Goal: Information Seeking & Learning: Learn about a topic

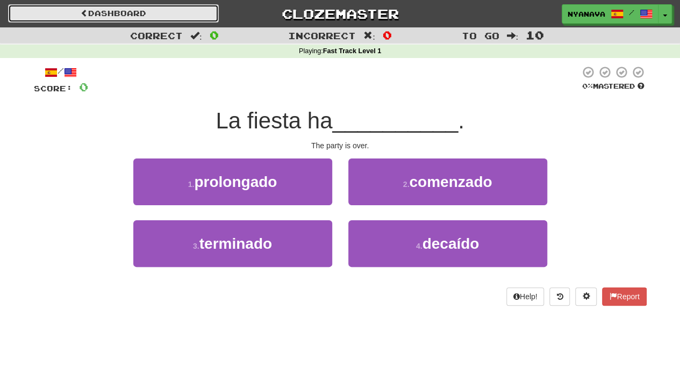
click at [99, 6] on link "Dashboard" at bounding box center [113, 13] width 211 height 18
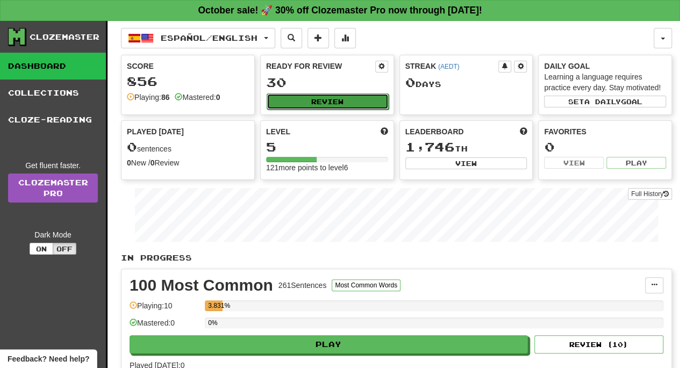
click at [350, 97] on button "Review" at bounding box center [327, 101] width 122 height 16
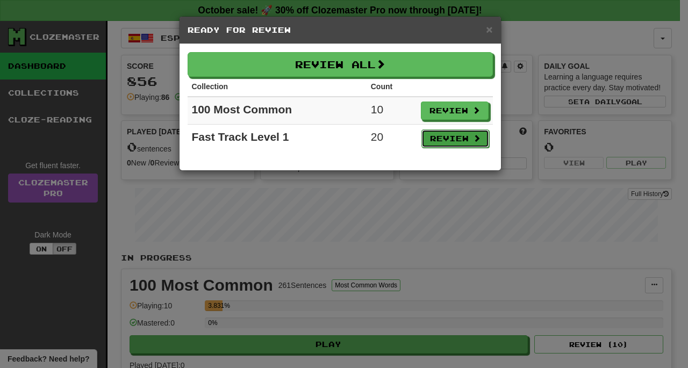
click at [436, 138] on button "Review" at bounding box center [455, 138] width 68 height 18
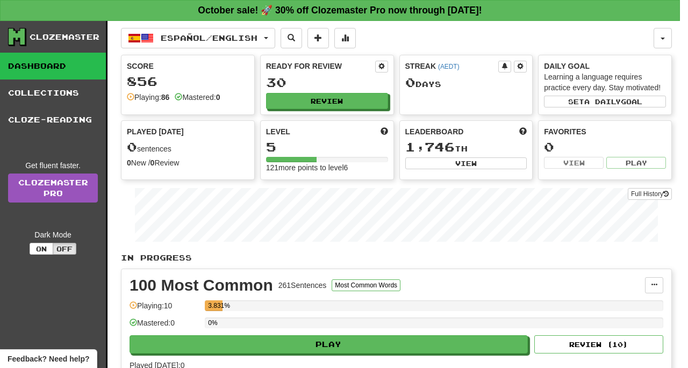
select select "**"
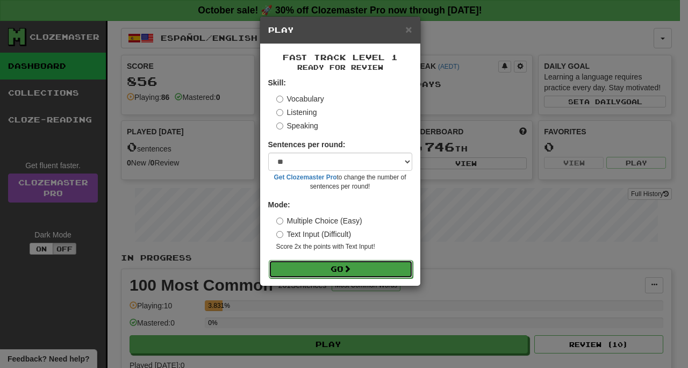
click at [350, 270] on span at bounding box center [347, 269] width 8 height 8
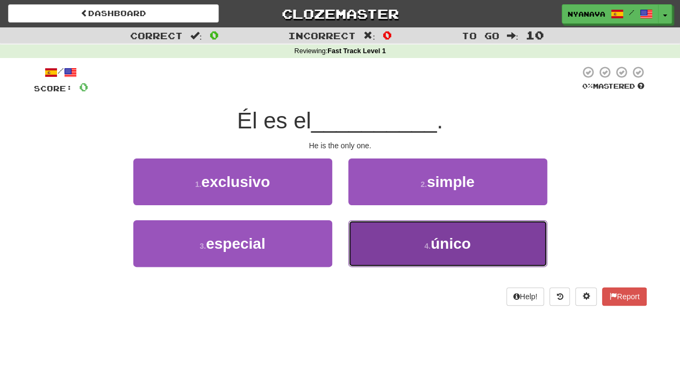
click at [401, 228] on button "4 . único" at bounding box center [447, 243] width 199 height 47
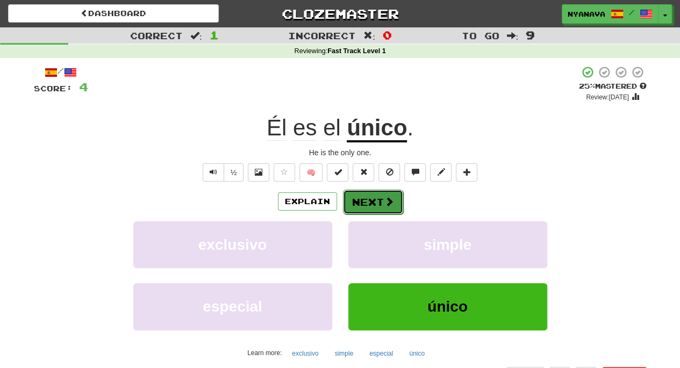
click at [364, 209] on button "Next" at bounding box center [373, 202] width 60 height 25
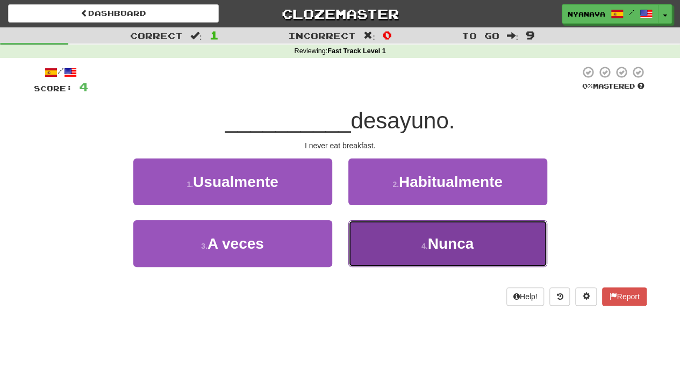
click at [403, 249] on button "4 . Nunca" at bounding box center [447, 243] width 199 height 47
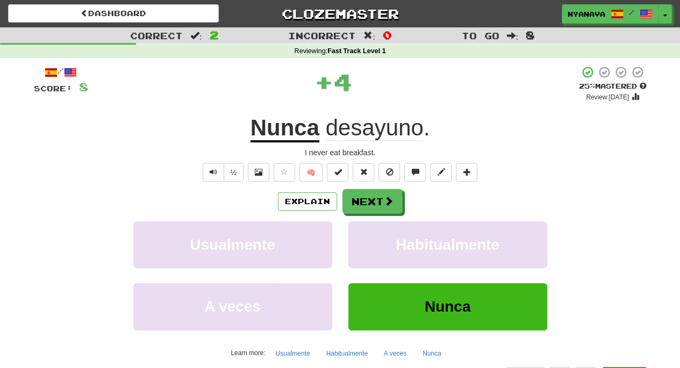
click at [286, 133] on u "Nunca" at bounding box center [284, 128] width 69 height 27
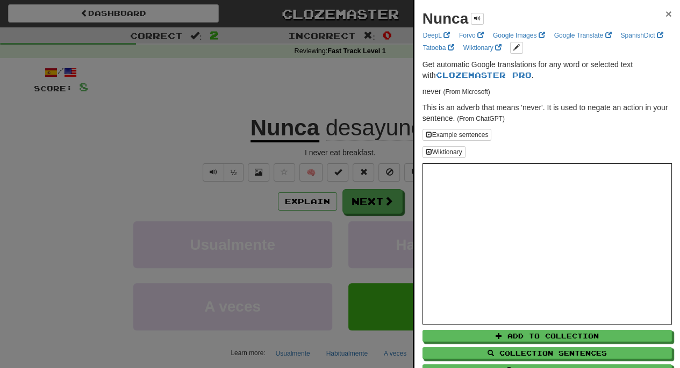
click at [665, 12] on span "×" at bounding box center [668, 14] width 6 height 12
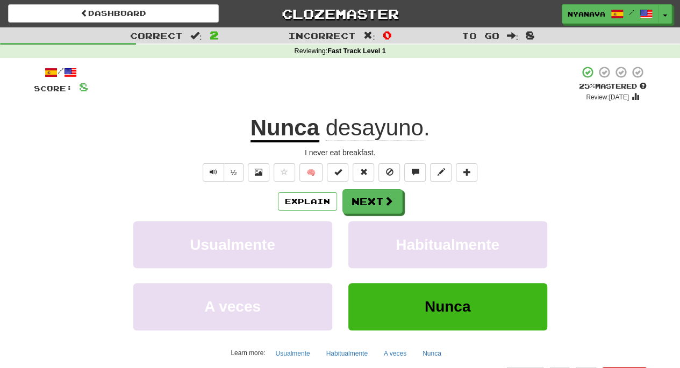
click at [363, 136] on span "desayuno" at bounding box center [375, 128] width 98 height 26
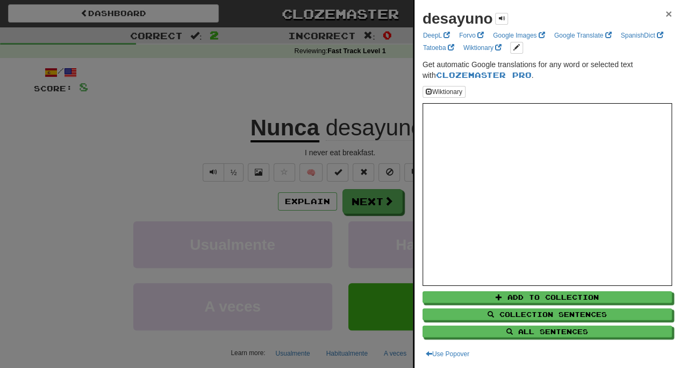
click at [665, 9] on span "×" at bounding box center [668, 14] width 6 height 12
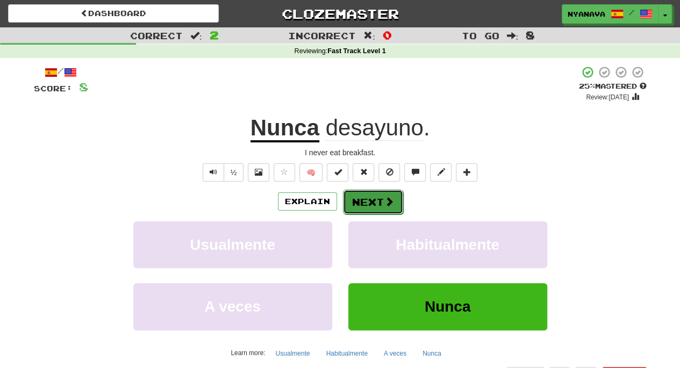
click at [392, 197] on span at bounding box center [389, 202] width 10 height 10
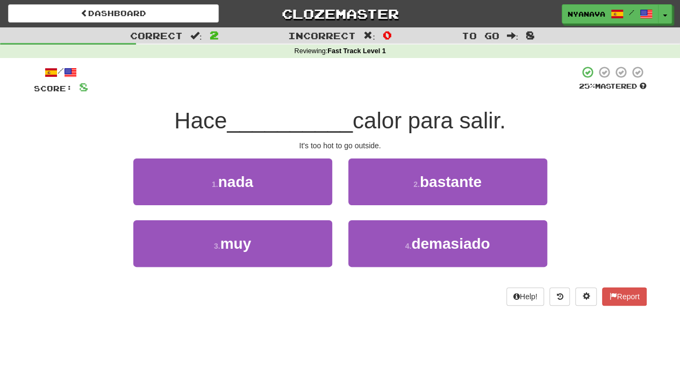
drag, startPoint x: 165, startPoint y: 119, endPoint x: 226, endPoint y: 124, distance: 60.9
click at [226, 124] on div "Hace __________ calor para salir." at bounding box center [340, 121] width 612 height 30
click at [226, 124] on span "Hace" at bounding box center [200, 120] width 53 height 25
drag, startPoint x: 303, startPoint y: 144, endPoint x: 315, endPoint y: 144, distance: 12.4
click at [315, 144] on div "It's too hot to go outside." at bounding box center [340, 145] width 612 height 11
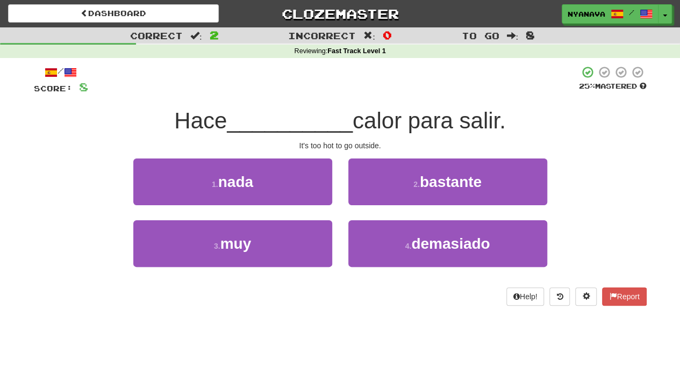
click at [306, 135] on div "Hace __________ calor para salir." at bounding box center [340, 121] width 612 height 30
drag, startPoint x: 422, startPoint y: 126, endPoint x: 457, endPoint y: 126, distance: 34.4
click at [457, 126] on span "calor para salir." at bounding box center [428, 120] width 153 height 25
click at [449, 126] on span "calor para salir." at bounding box center [428, 120] width 153 height 25
drag, startPoint x: 413, startPoint y: 126, endPoint x: 447, endPoint y: 126, distance: 34.4
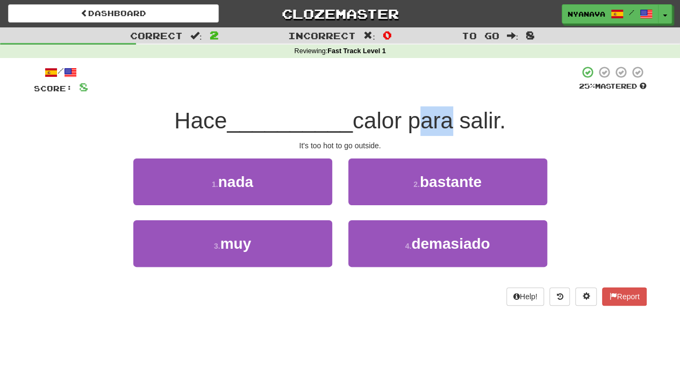
click at [447, 126] on span "calor para salir." at bounding box center [428, 120] width 153 height 25
click at [460, 125] on span "calor para salir." at bounding box center [428, 120] width 153 height 25
drag, startPoint x: 460, startPoint y: 125, endPoint x: 422, endPoint y: 127, distance: 37.6
click at [422, 127] on span "calor para salir." at bounding box center [428, 120] width 153 height 25
click at [494, 124] on span "calor para salir." at bounding box center [428, 120] width 153 height 25
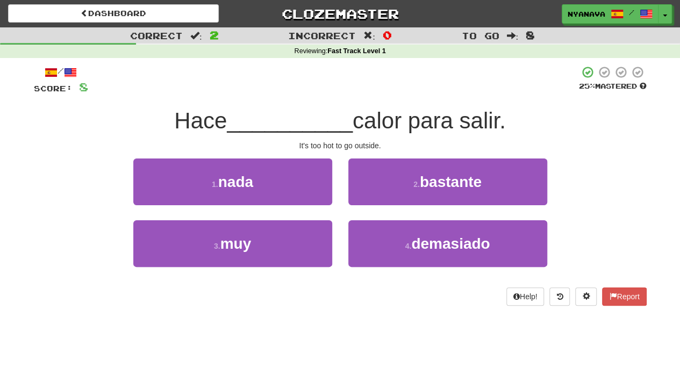
drag, startPoint x: 513, startPoint y: 124, endPoint x: 464, endPoint y: 126, distance: 48.9
click at [464, 126] on div "Hace __________ calor para salir." at bounding box center [340, 121] width 612 height 30
click at [464, 126] on span "calor para salir." at bounding box center [428, 120] width 153 height 25
drag, startPoint x: 388, startPoint y: 126, endPoint x: 397, endPoint y: 126, distance: 9.7
click at [397, 126] on span "calor para salir." at bounding box center [428, 120] width 153 height 25
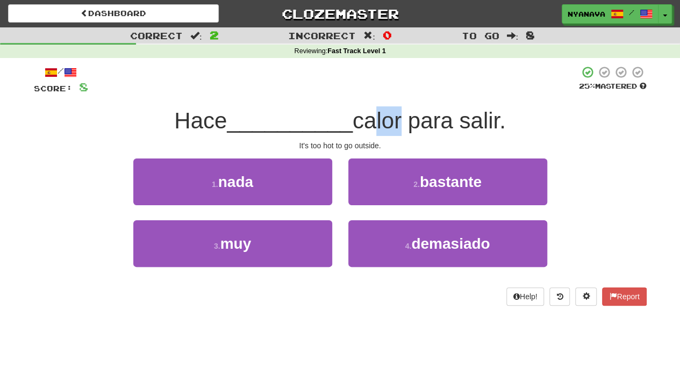
click at [397, 126] on span "calor para salir." at bounding box center [428, 120] width 153 height 25
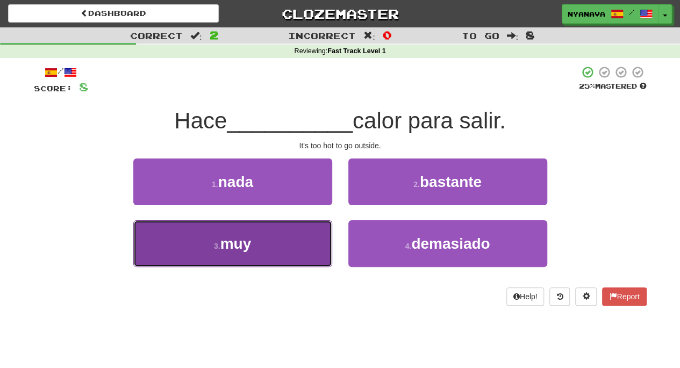
click at [293, 237] on button "3 . muy" at bounding box center [232, 243] width 199 height 47
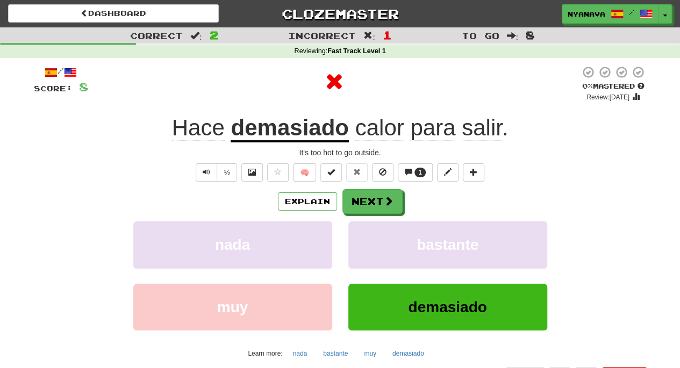
click at [284, 125] on u "demasiado" at bounding box center [289, 128] width 118 height 27
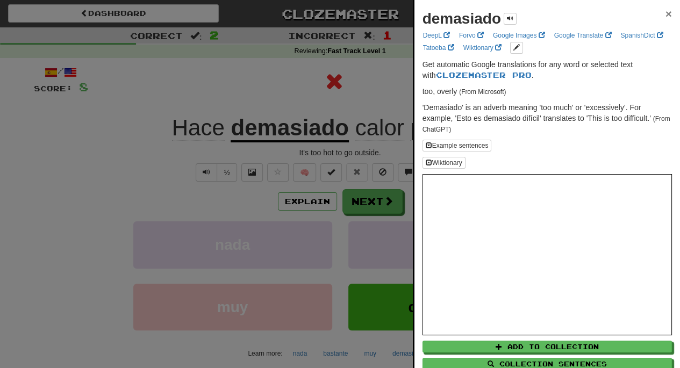
click at [665, 12] on span "×" at bounding box center [668, 14] width 6 height 12
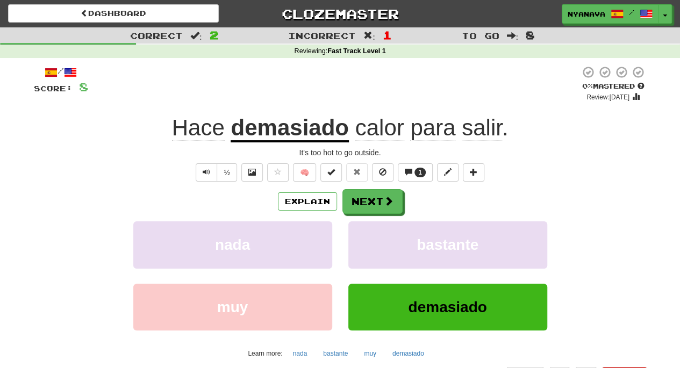
click at [432, 134] on span "para" at bounding box center [432, 128] width 45 height 26
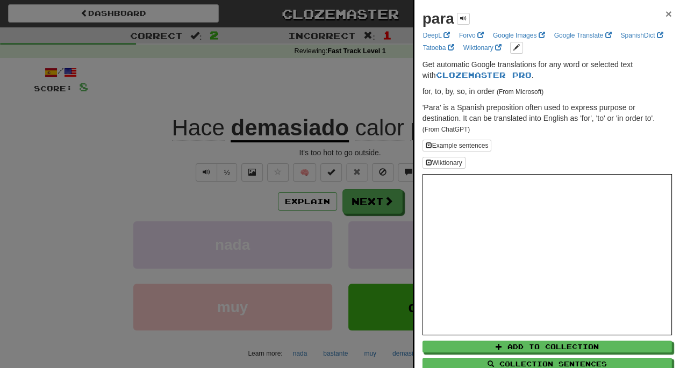
click at [665, 14] on span "×" at bounding box center [668, 14] width 6 height 12
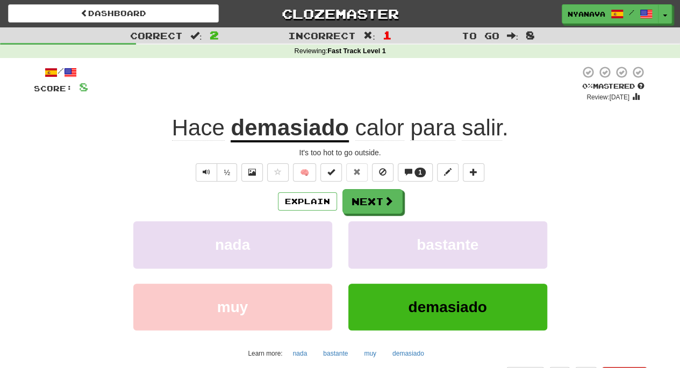
click at [477, 142] on div "Hace demasiado calor para salir ." at bounding box center [340, 128] width 612 height 30
click at [480, 137] on span "salir" at bounding box center [481, 128] width 40 height 26
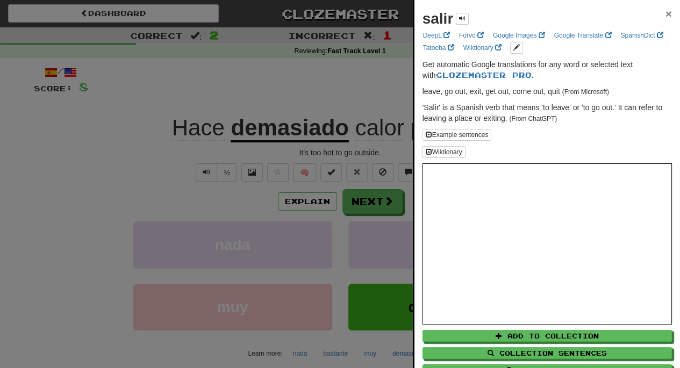
click at [665, 12] on span "×" at bounding box center [668, 14] width 6 height 12
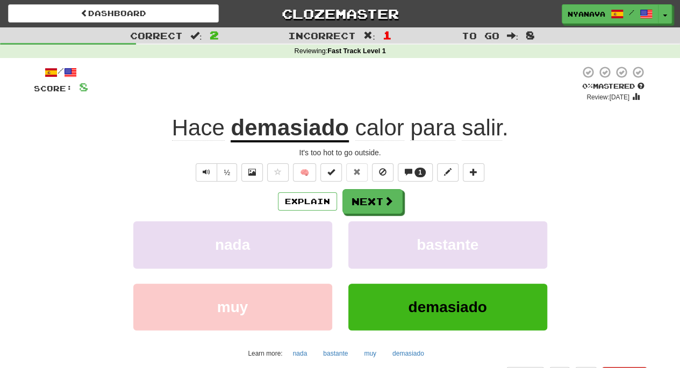
click at [365, 139] on span "calor" at bounding box center [379, 128] width 49 height 26
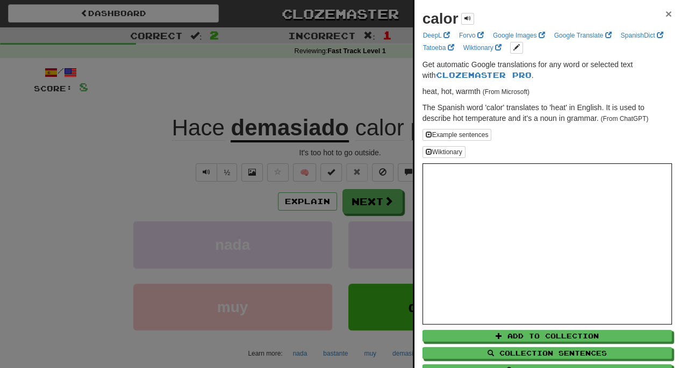
click at [665, 15] on span "×" at bounding box center [668, 14] width 6 height 12
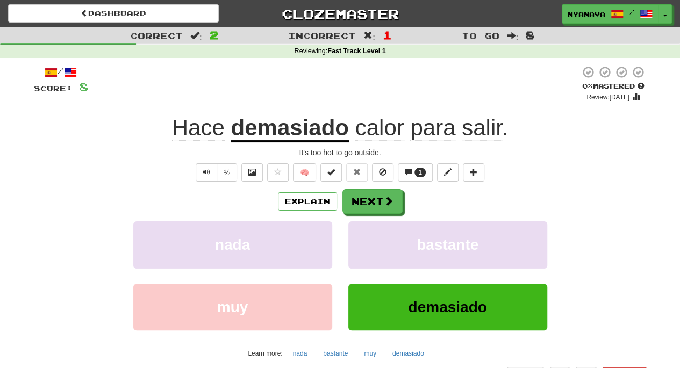
click at [192, 126] on span "Hace" at bounding box center [198, 128] width 53 height 26
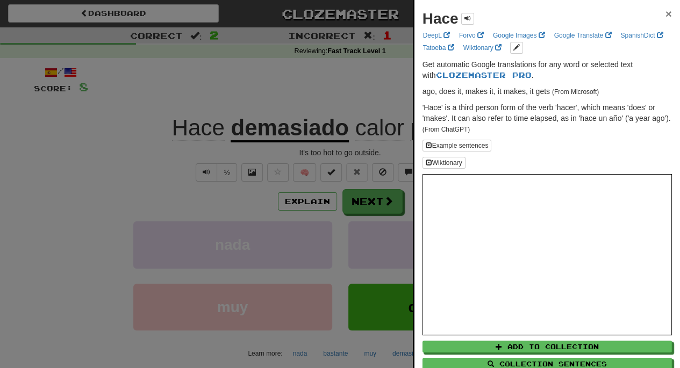
click at [665, 16] on span "×" at bounding box center [668, 14] width 6 height 12
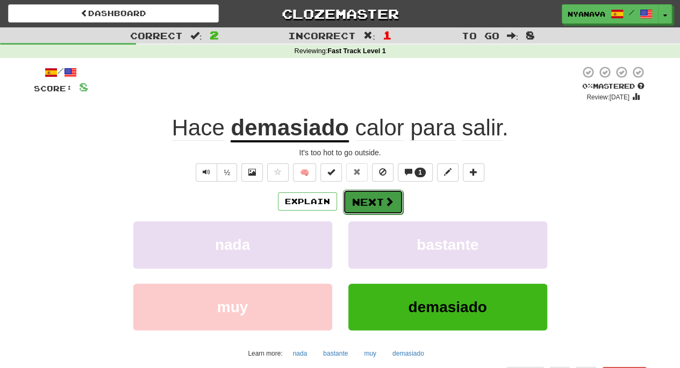
click at [374, 206] on button "Next" at bounding box center [373, 202] width 60 height 25
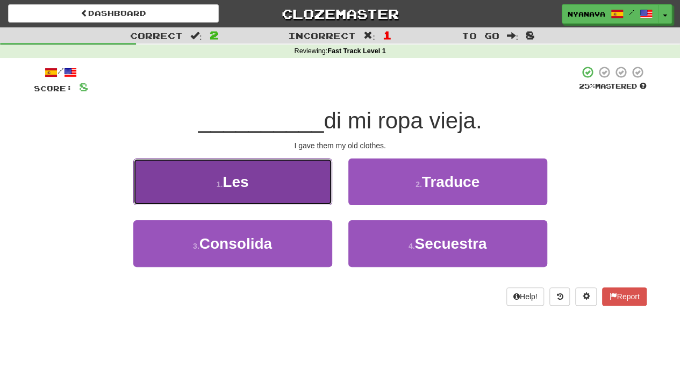
click at [306, 176] on button "1 . Les" at bounding box center [232, 181] width 199 height 47
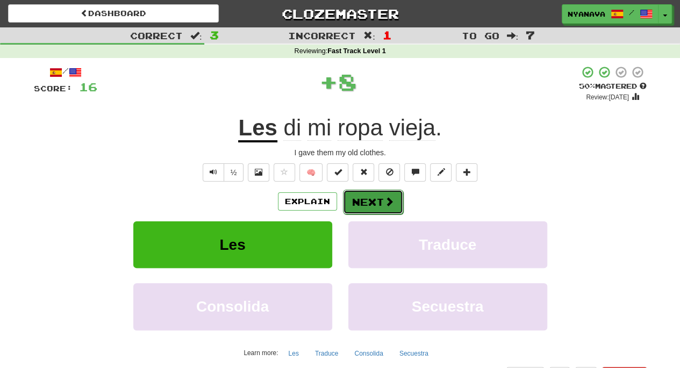
click at [385, 190] on button "Next" at bounding box center [373, 202] width 60 height 25
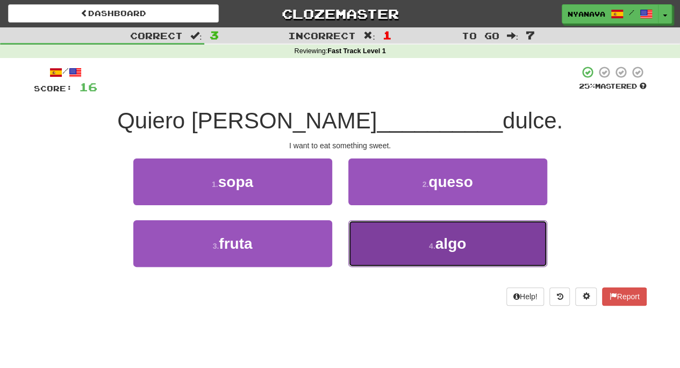
click at [408, 247] on button "4 . algo" at bounding box center [447, 243] width 199 height 47
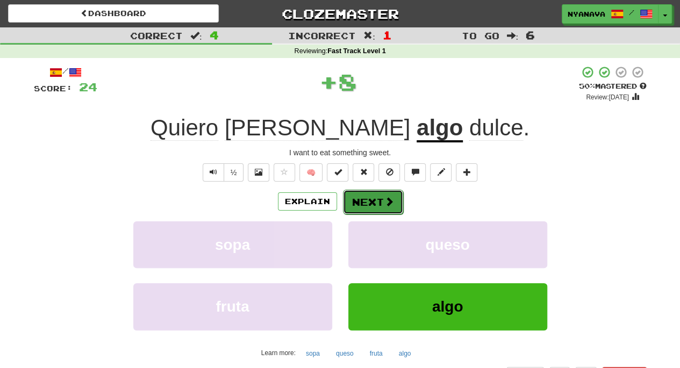
click at [379, 194] on button "Next" at bounding box center [373, 202] width 60 height 25
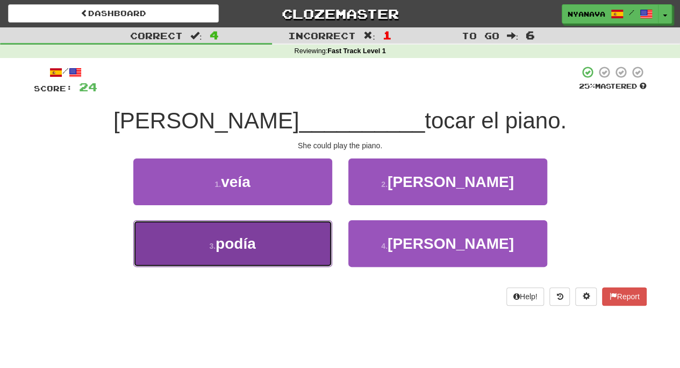
click at [293, 245] on button "3 . podía" at bounding box center [232, 243] width 199 height 47
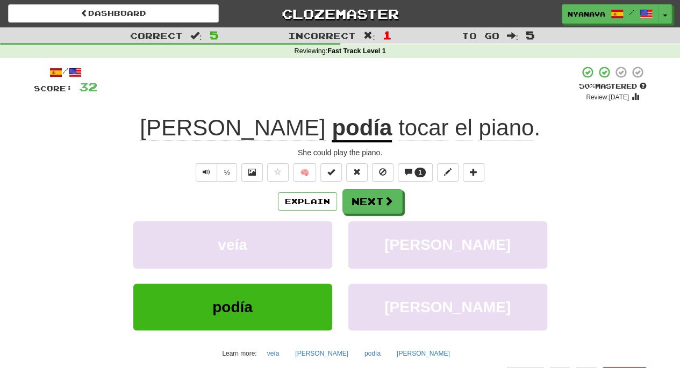
click at [331, 133] on u "podía" at bounding box center [361, 128] width 60 height 27
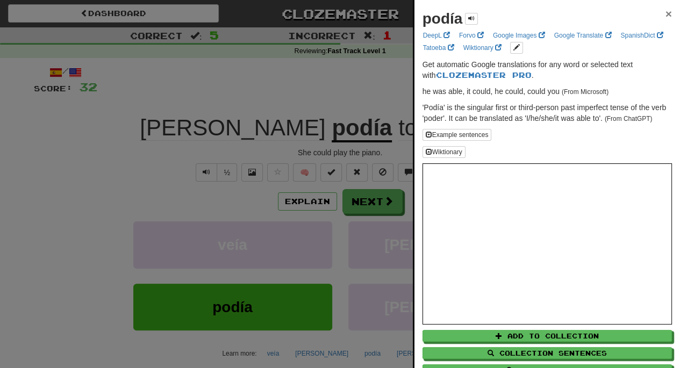
click at [665, 15] on span "×" at bounding box center [668, 14] width 6 height 12
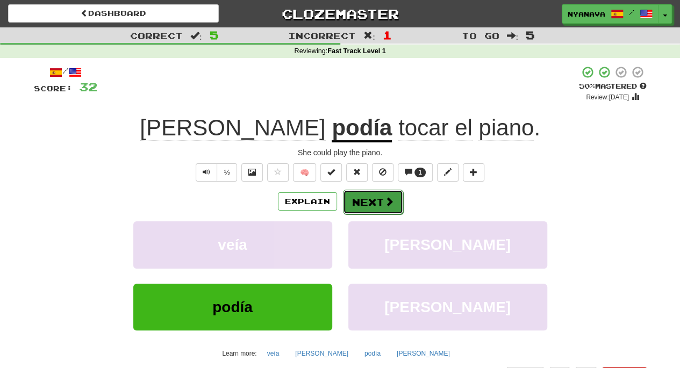
click at [400, 200] on button "Next" at bounding box center [373, 202] width 60 height 25
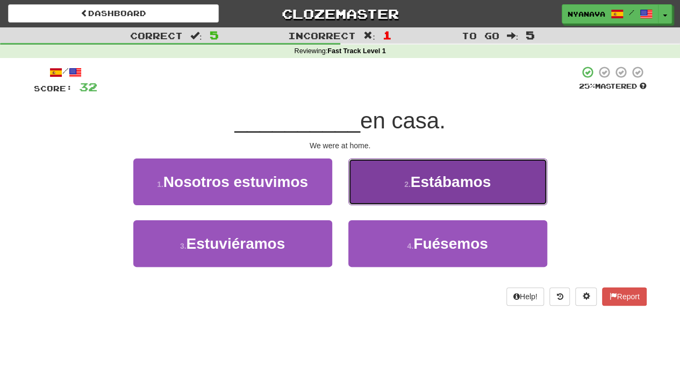
click at [448, 192] on button "2 . Estábamos" at bounding box center [447, 181] width 199 height 47
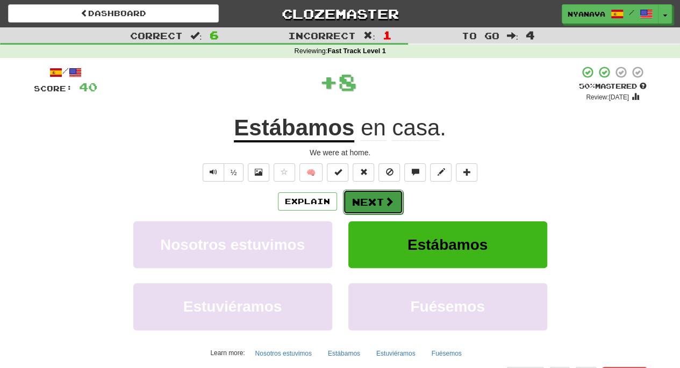
click at [380, 201] on button "Next" at bounding box center [373, 202] width 60 height 25
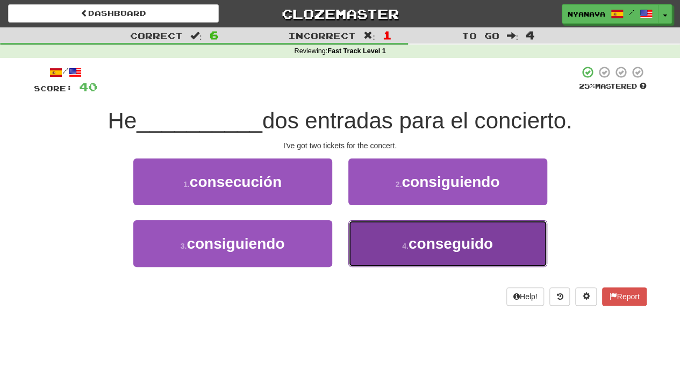
click at [416, 249] on span "conseguido" at bounding box center [450, 243] width 84 height 17
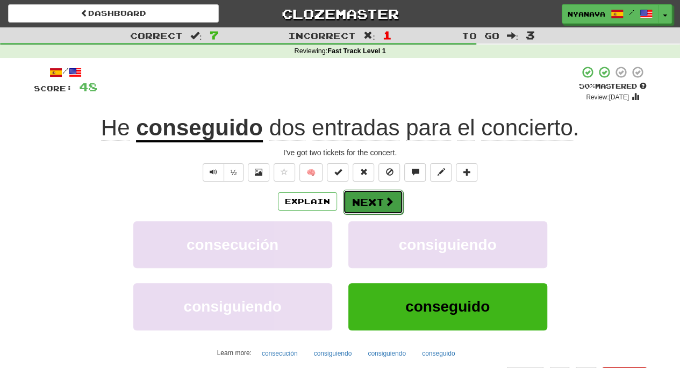
click at [379, 194] on button "Next" at bounding box center [373, 202] width 60 height 25
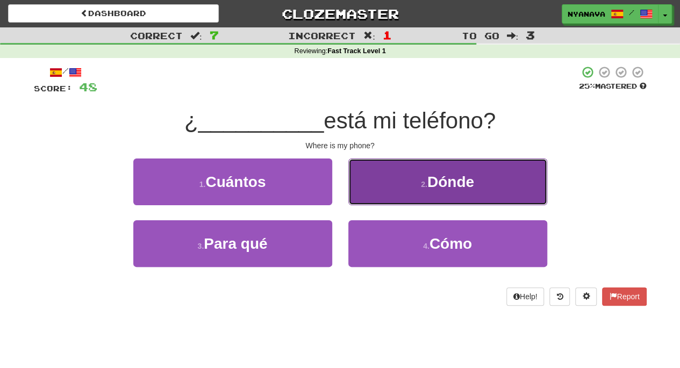
click at [427, 170] on button "2 . Dónde" at bounding box center [447, 181] width 199 height 47
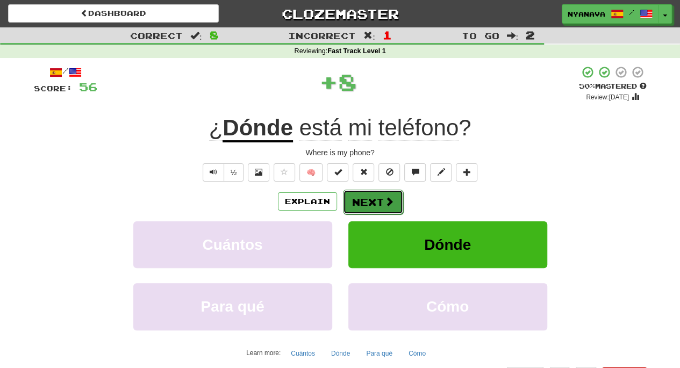
click at [375, 204] on button "Next" at bounding box center [373, 202] width 60 height 25
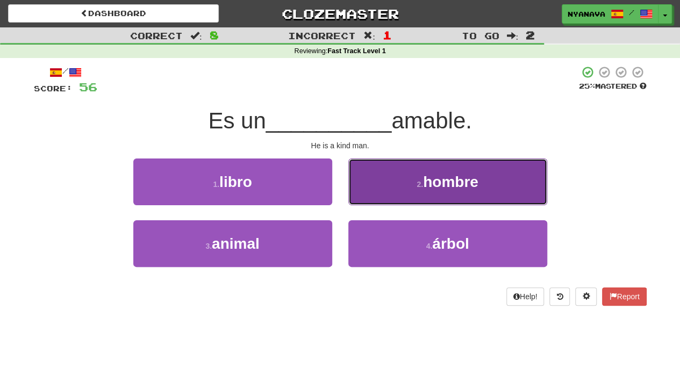
click at [443, 168] on button "2 . hombre" at bounding box center [447, 181] width 199 height 47
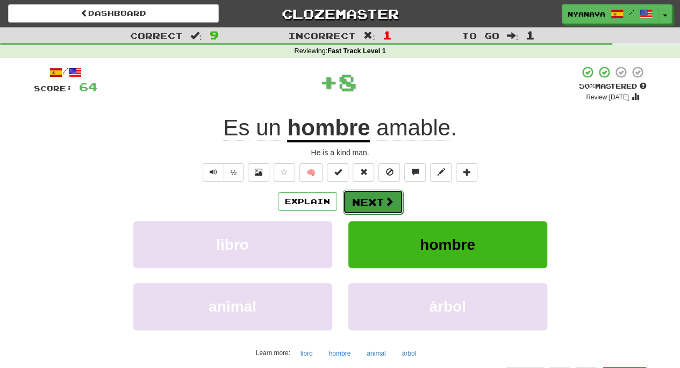
click at [380, 207] on button "Next" at bounding box center [373, 202] width 60 height 25
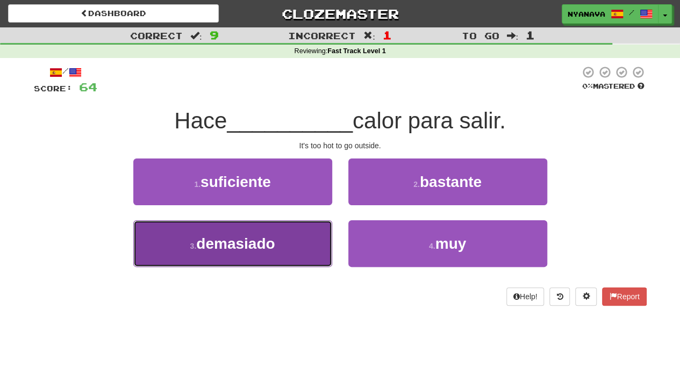
click at [257, 247] on span "demasiado" at bounding box center [235, 243] width 78 height 17
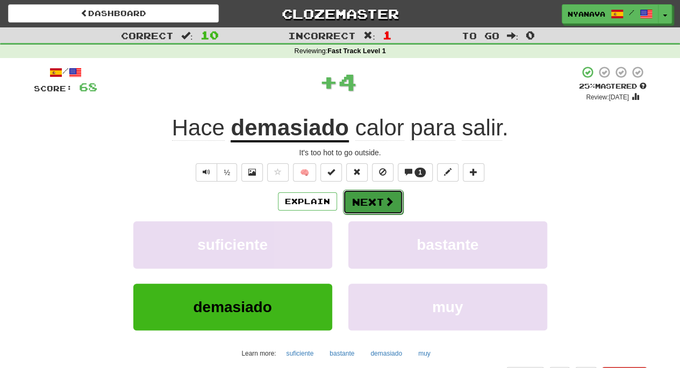
click at [387, 197] on span at bounding box center [389, 202] width 10 height 10
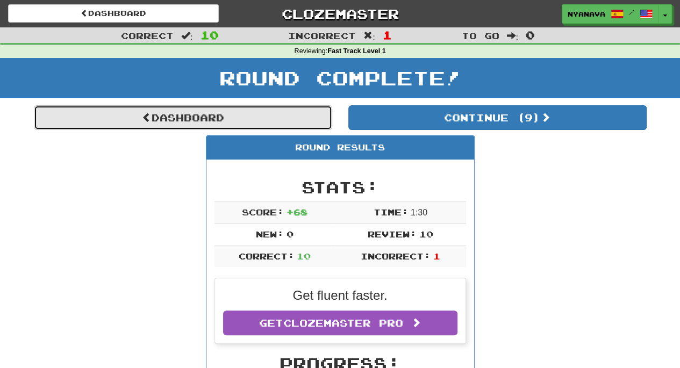
click at [234, 115] on link "Dashboard" at bounding box center [183, 117] width 298 height 25
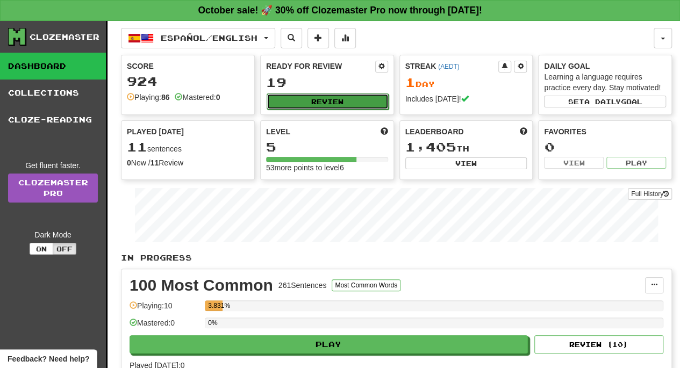
click at [337, 103] on button "Review" at bounding box center [327, 101] width 122 height 16
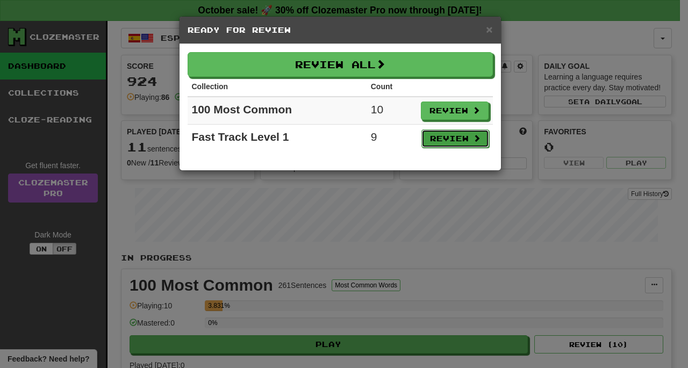
click at [457, 143] on button "Review" at bounding box center [455, 138] width 68 height 18
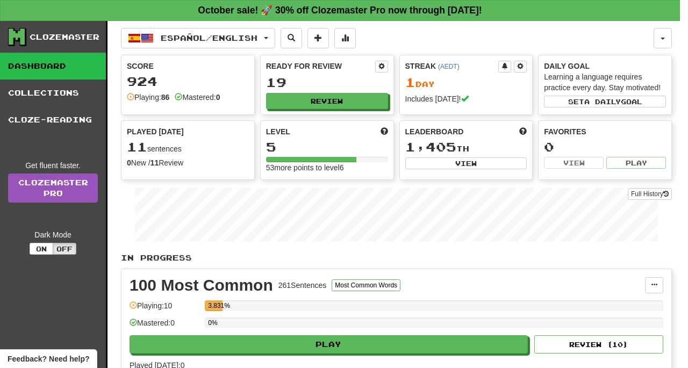
select select "**"
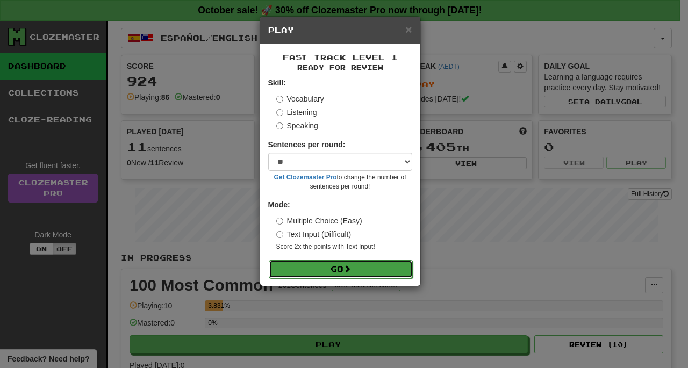
click at [357, 264] on button "Go" at bounding box center [341, 269] width 144 height 18
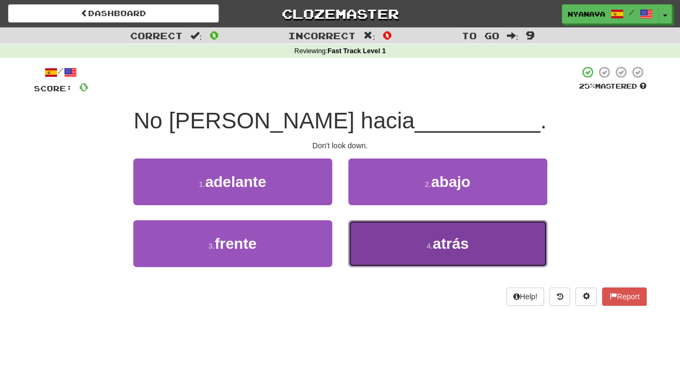
click at [423, 247] on button "4 . atrás" at bounding box center [447, 243] width 199 height 47
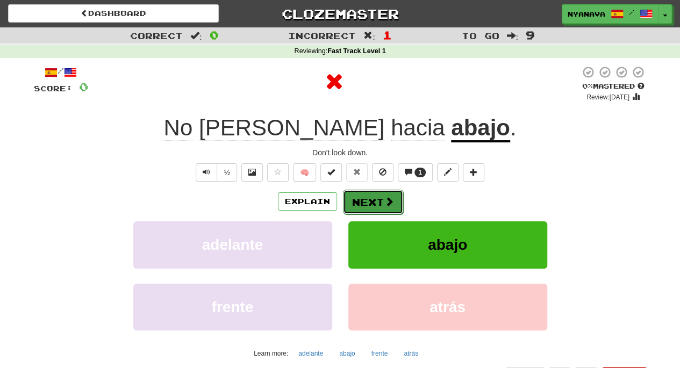
click at [385, 200] on span at bounding box center [389, 202] width 10 height 10
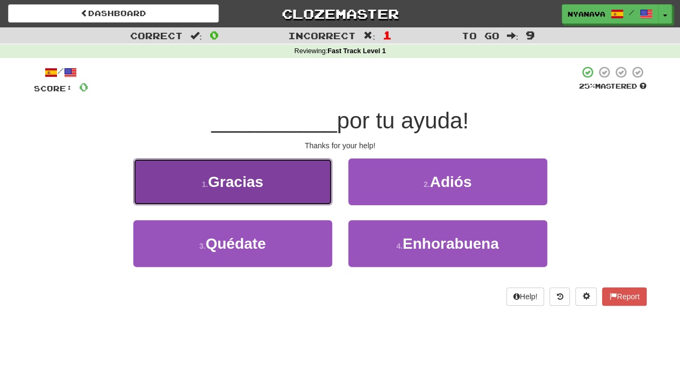
click at [294, 172] on button "1 . Gracias" at bounding box center [232, 181] width 199 height 47
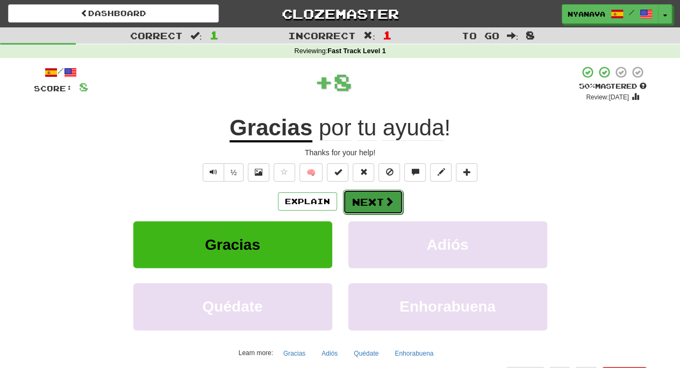
click at [380, 201] on button "Next" at bounding box center [373, 202] width 60 height 25
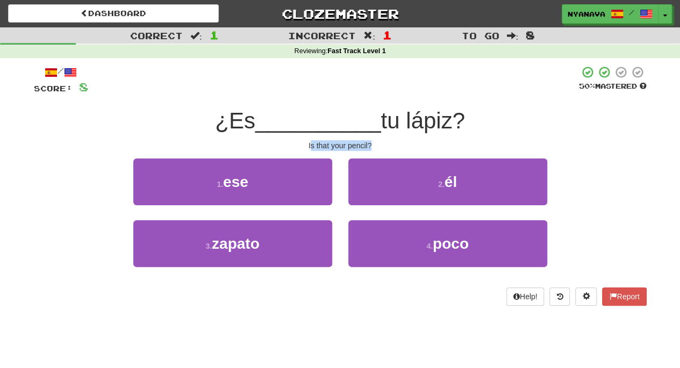
drag, startPoint x: 310, startPoint y: 146, endPoint x: 372, endPoint y: 146, distance: 61.8
click at [372, 146] on div "Is that your pencil?" at bounding box center [340, 145] width 612 height 11
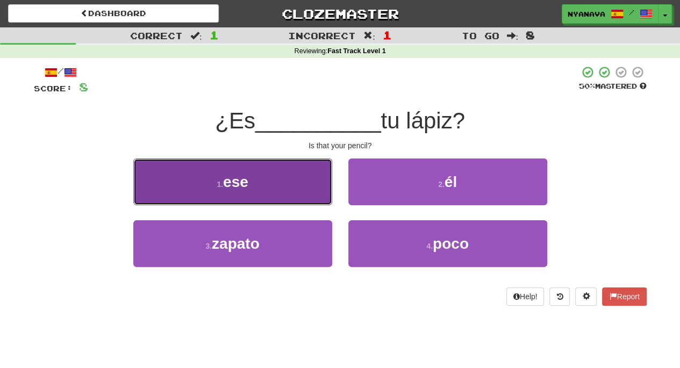
click at [291, 187] on button "1 . ese" at bounding box center [232, 181] width 199 height 47
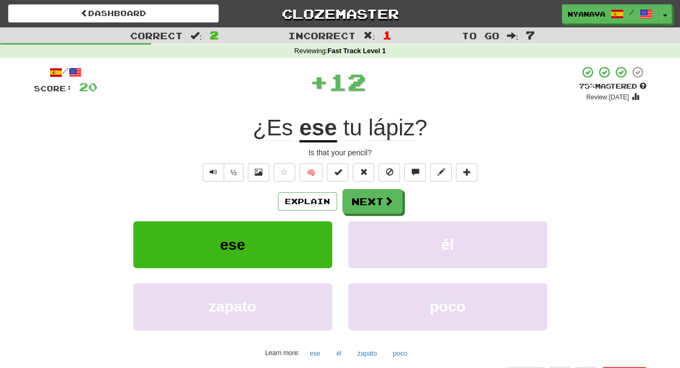
click at [314, 137] on u "ese" at bounding box center [318, 128] width 38 height 27
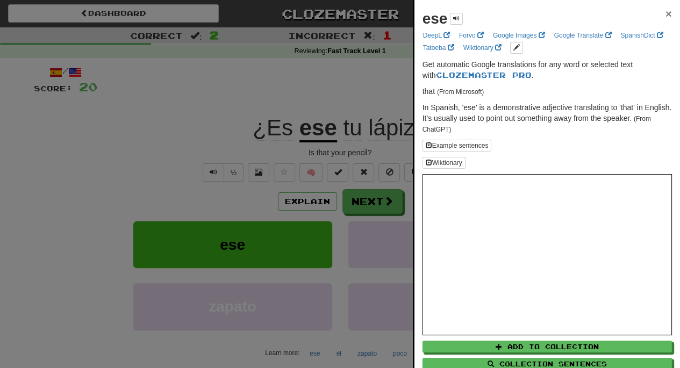
click at [665, 16] on span "×" at bounding box center [668, 14] width 6 height 12
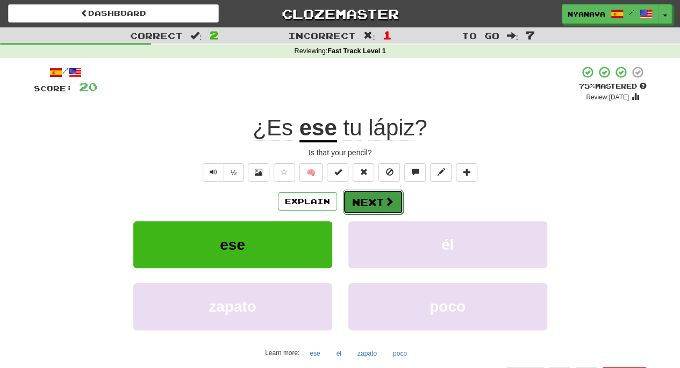
click at [362, 207] on button "Next" at bounding box center [373, 202] width 60 height 25
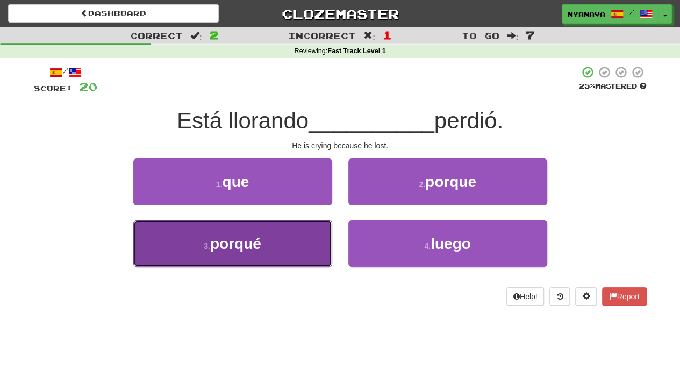
click at [275, 242] on button "3 . porqué" at bounding box center [232, 243] width 199 height 47
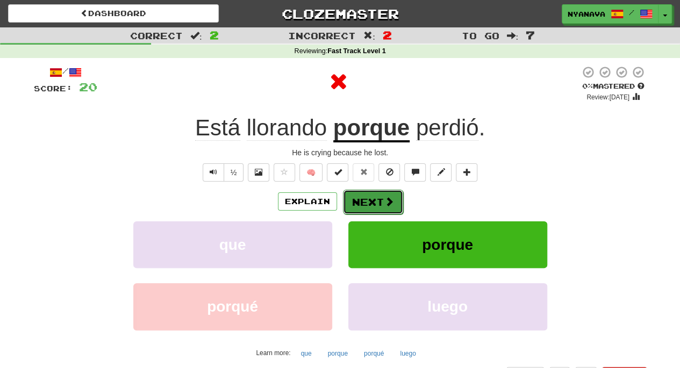
click at [358, 201] on button "Next" at bounding box center [373, 202] width 60 height 25
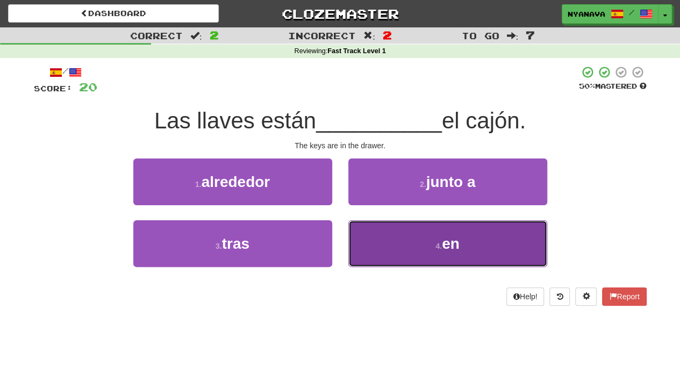
click at [404, 256] on button "4 . en" at bounding box center [447, 243] width 199 height 47
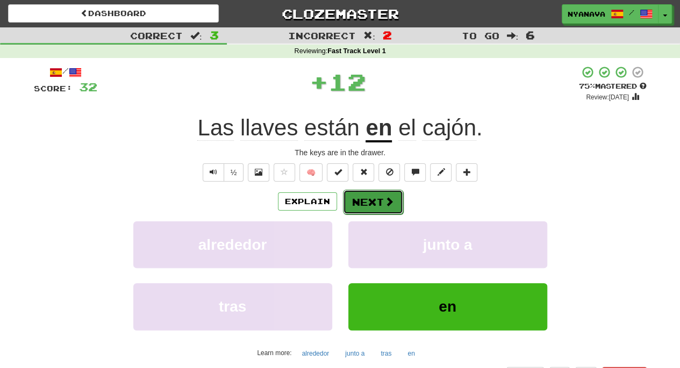
click at [369, 196] on button "Next" at bounding box center [373, 202] width 60 height 25
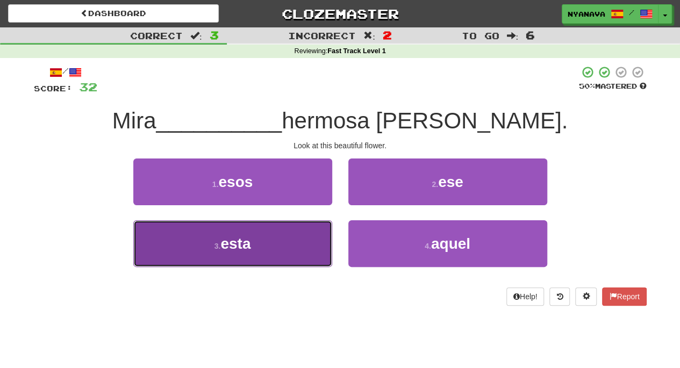
click at [294, 250] on button "3 . esta" at bounding box center [232, 243] width 199 height 47
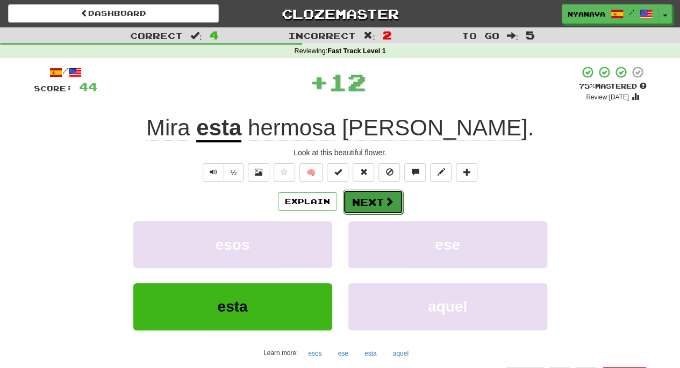
click at [367, 203] on button "Next" at bounding box center [373, 202] width 60 height 25
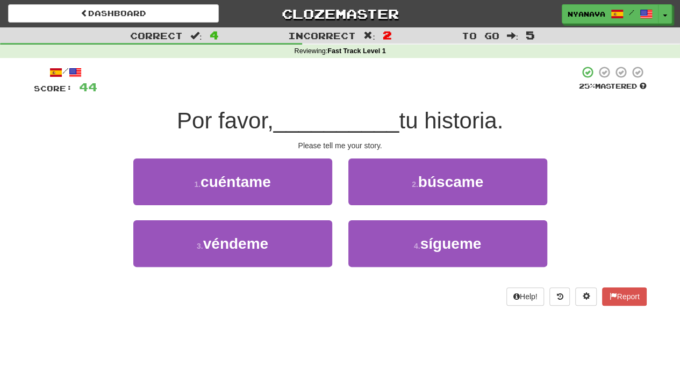
click at [358, 283] on div "/ Score: 44 25 % Mastered Por favor, __________ tu historia. Please tell me you…" at bounding box center [340, 186] width 612 height 240
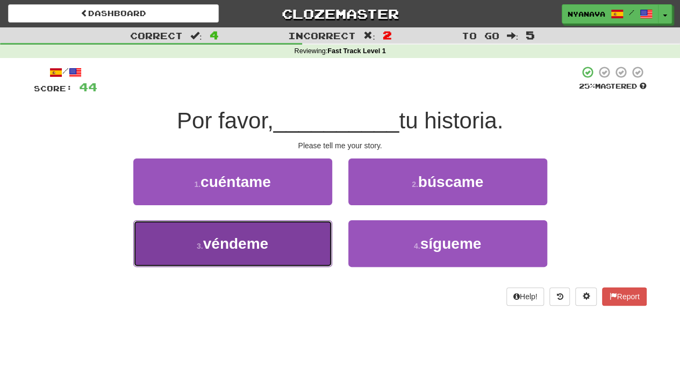
click at [302, 251] on button "3 . véndeme" at bounding box center [232, 243] width 199 height 47
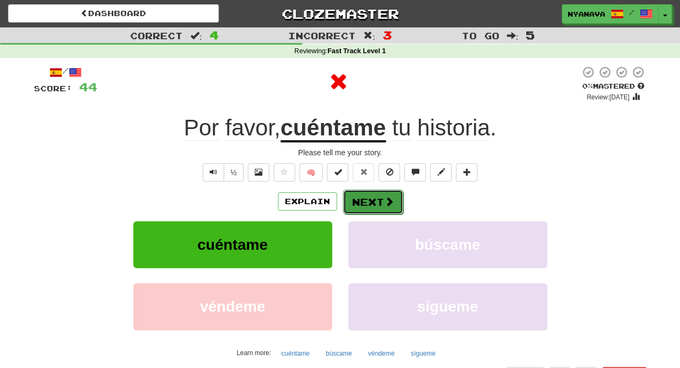
click at [371, 207] on button "Next" at bounding box center [373, 202] width 60 height 25
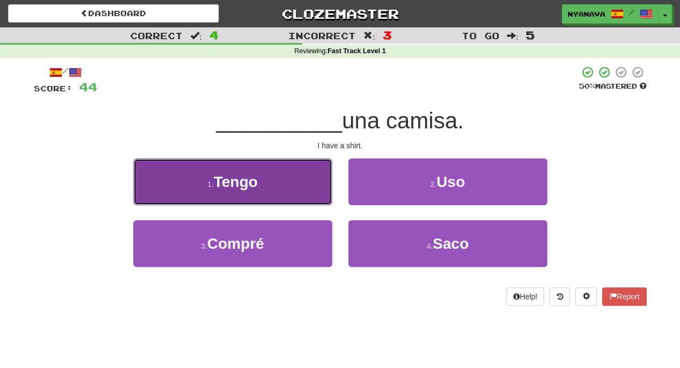
click at [293, 184] on button "1 . Tengo" at bounding box center [232, 181] width 199 height 47
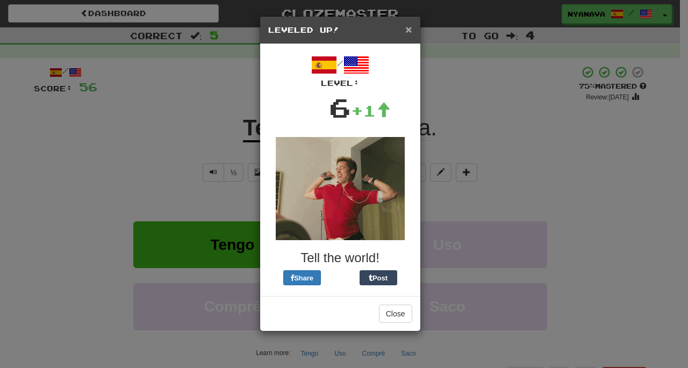
click at [406, 33] on span "×" at bounding box center [408, 29] width 6 height 12
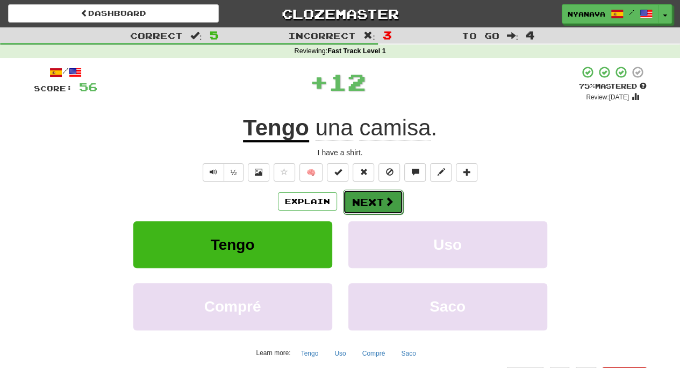
click at [384, 197] on span at bounding box center [389, 202] width 10 height 10
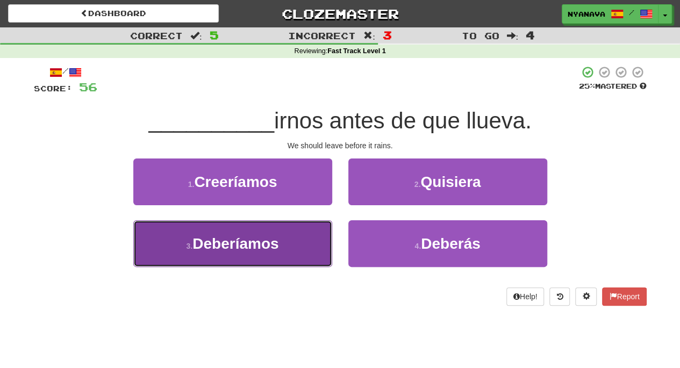
click at [281, 250] on button "3 . Deberíamos" at bounding box center [232, 243] width 199 height 47
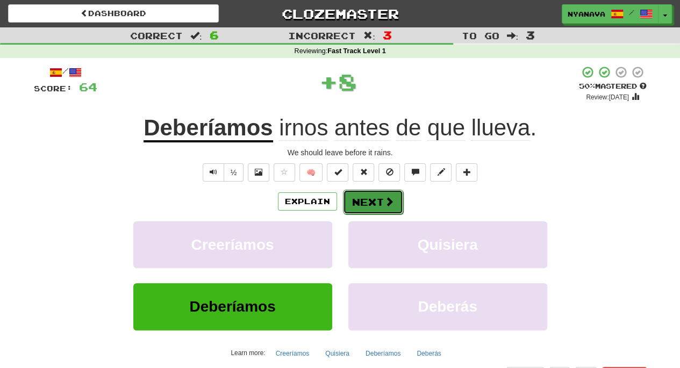
click at [363, 200] on button "Next" at bounding box center [373, 202] width 60 height 25
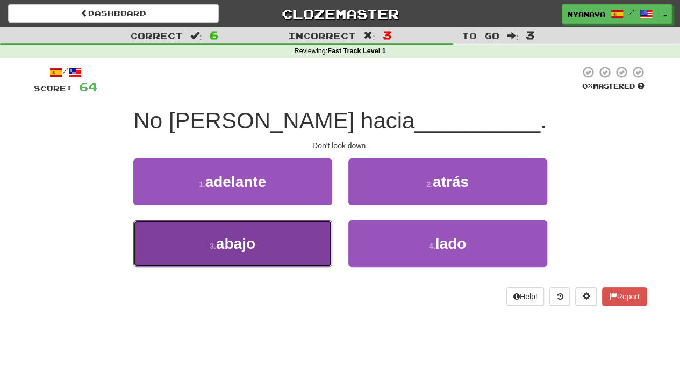
click at [248, 245] on span "abajo" at bounding box center [235, 243] width 39 height 17
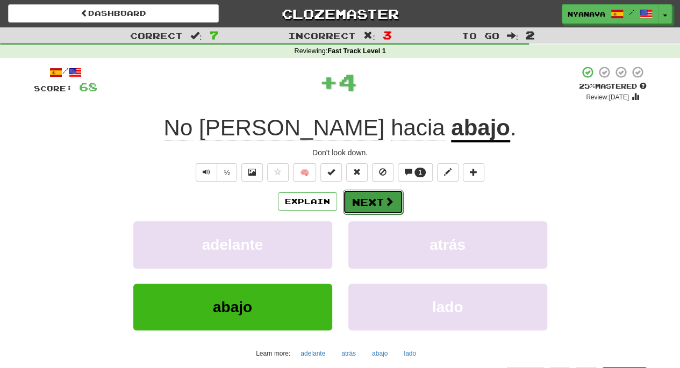
click at [388, 194] on button "Next" at bounding box center [373, 202] width 60 height 25
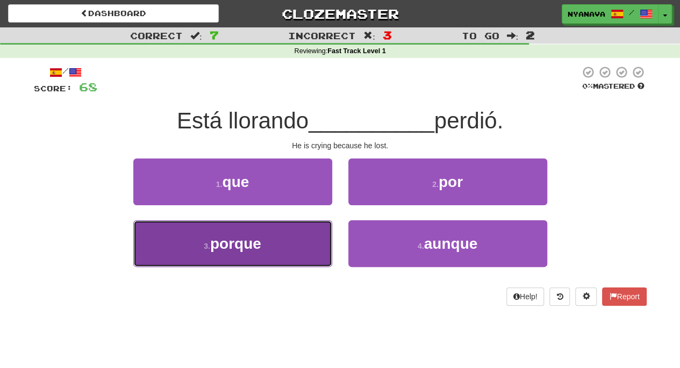
click at [287, 251] on button "3 . porque" at bounding box center [232, 243] width 199 height 47
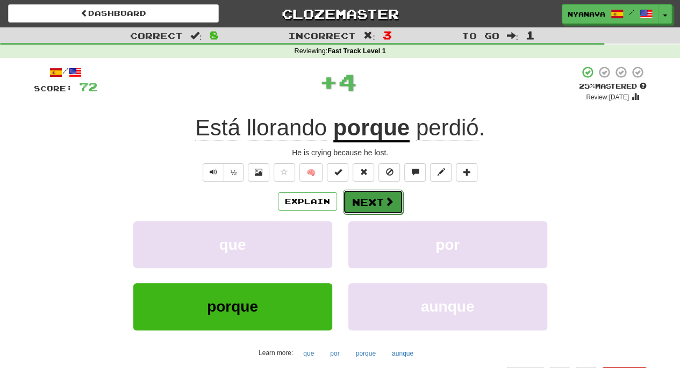
click at [375, 200] on button "Next" at bounding box center [373, 202] width 60 height 25
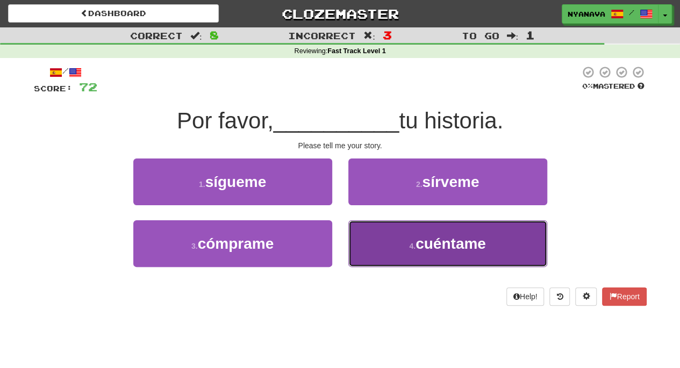
click at [461, 243] on span "cuéntame" at bounding box center [450, 243] width 70 height 17
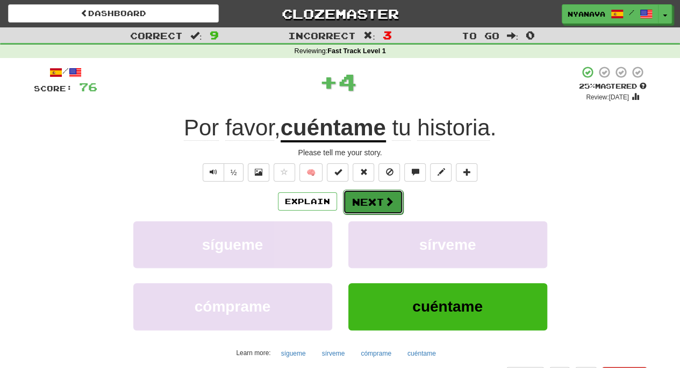
click at [374, 196] on button "Next" at bounding box center [373, 202] width 60 height 25
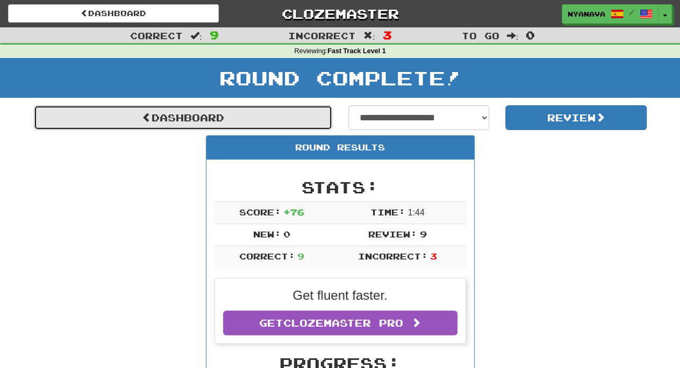
click at [221, 117] on link "Dashboard" at bounding box center [183, 117] width 298 height 25
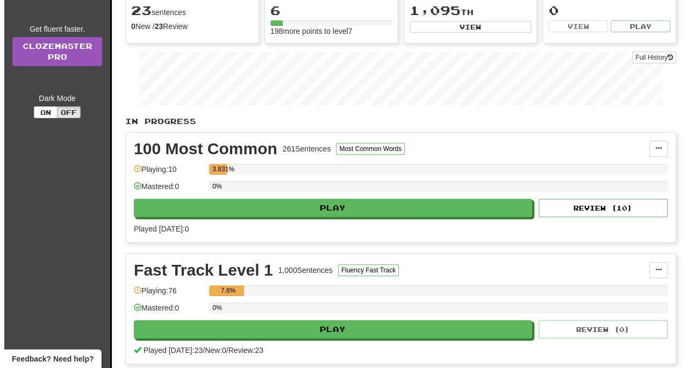
scroll to position [161, 0]
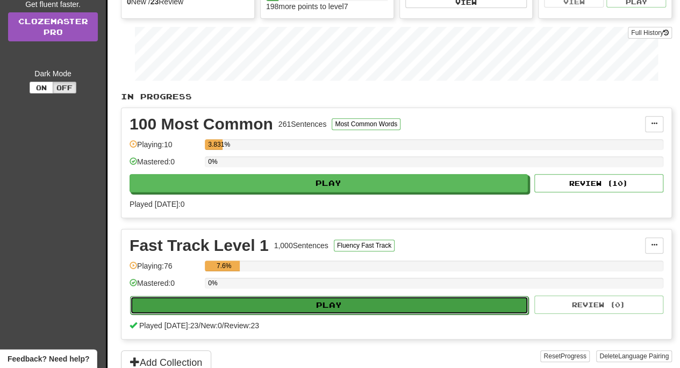
click at [371, 297] on button "Play" at bounding box center [329, 305] width 398 height 18
select select "**"
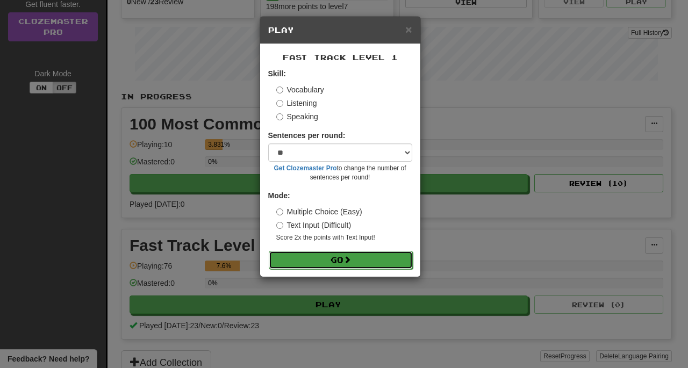
click at [362, 258] on button "Go" at bounding box center [341, 260] width 144 height 18
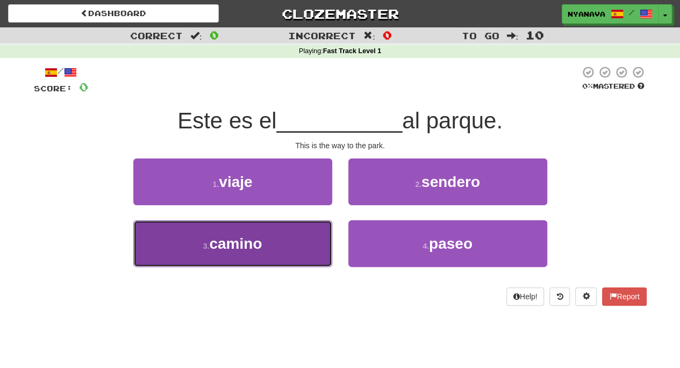
click at [277, 242] on button "3 . camino" at bounding box center [232, 243] width 199 height 47
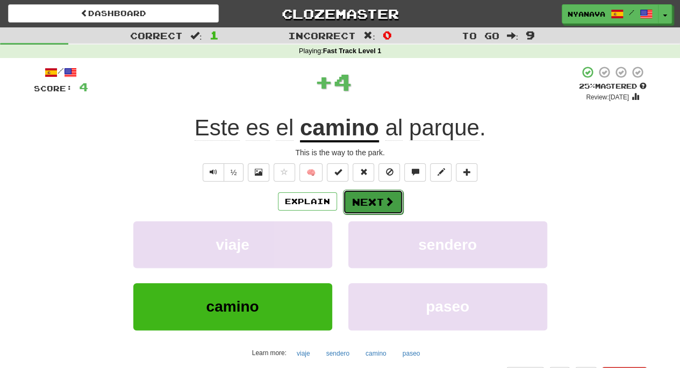
click at [366, 198] on button "Next" at bounding box center [373, 202] width 60 height 25
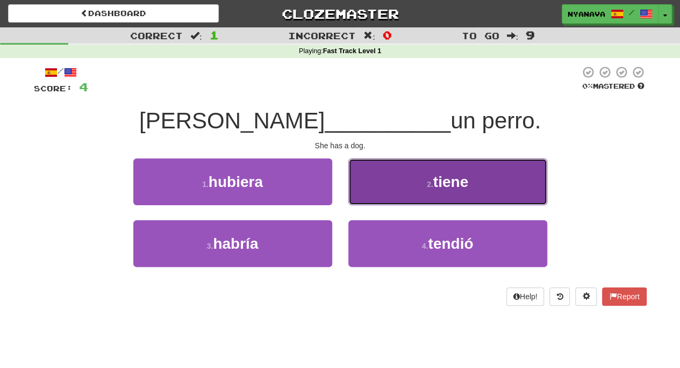
click at [427, 184] on small "2 ." at bounding box center [430, 184] width 6 height 9
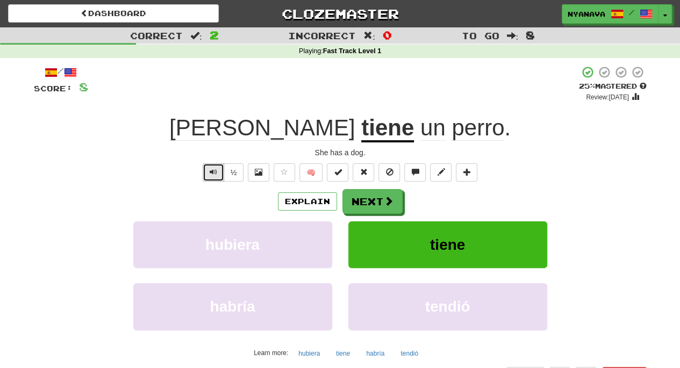
click at [223, 169] on button "Text-to-speech controls" at bounding box center [213, 172] width 21 height 18
click at [368, 199] on button "Next" at bounding box center [373, 202] width 60 height 25
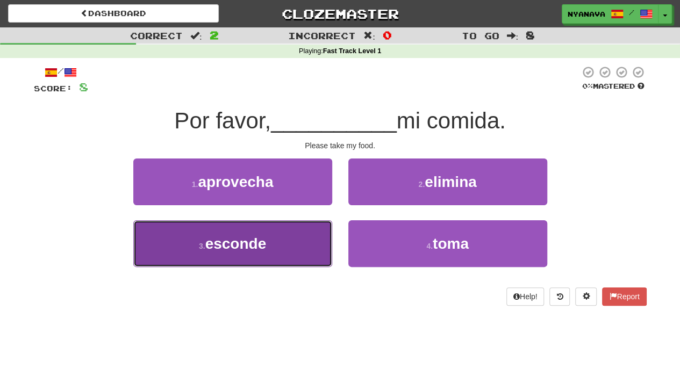
click at [281, 254] on button "3 . esconde" at bounding box center [232, 243] width 199 height 47
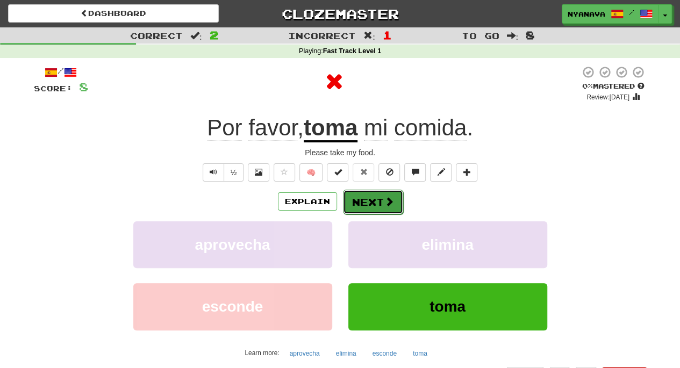
click at [379, 202] on button "Next" at bounding box center [373, 202] width 60 height 25
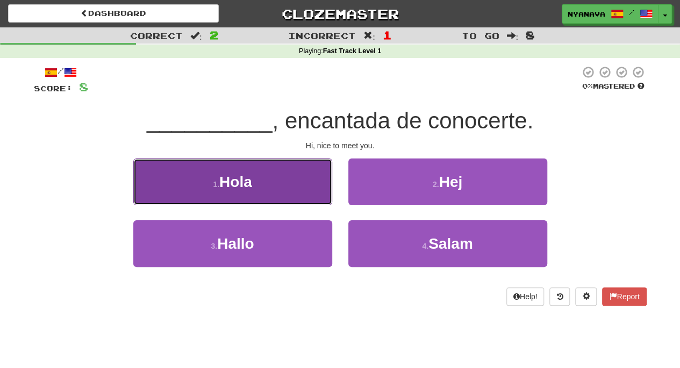
click at [269, 179] on button "1 . Hola" at bounding box center [232, 181] width 199 height 47
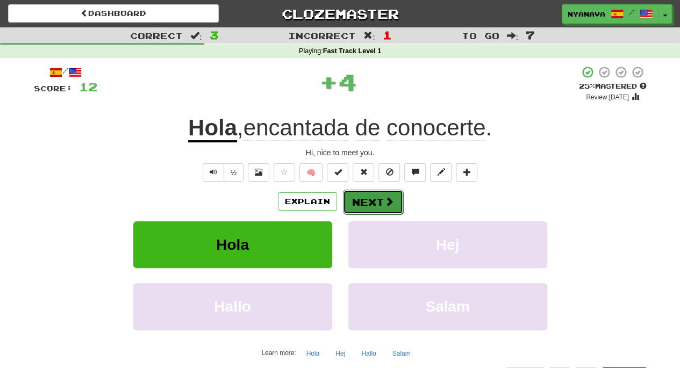
click at [370, 198] on button "Next" at bounding box center [373, 202] width 60 height 25
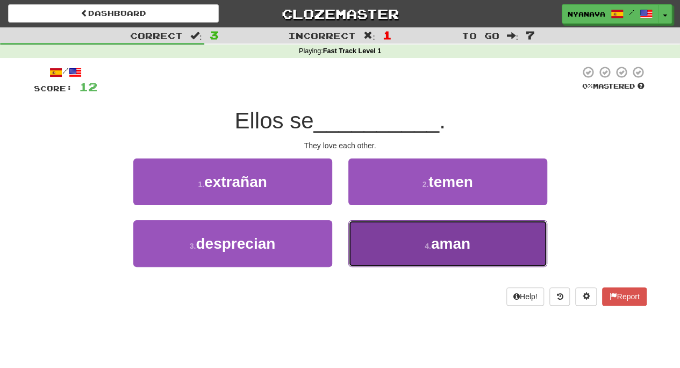
click at [417, 245] on button "4 . aman" at bounding box center [447, 243] width 199 height 47
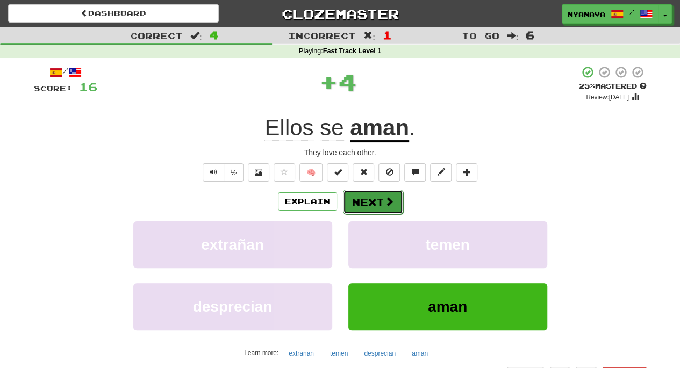
click at [370, 204] on button "Next" at bounding box center [373, 202] width 60 height 25
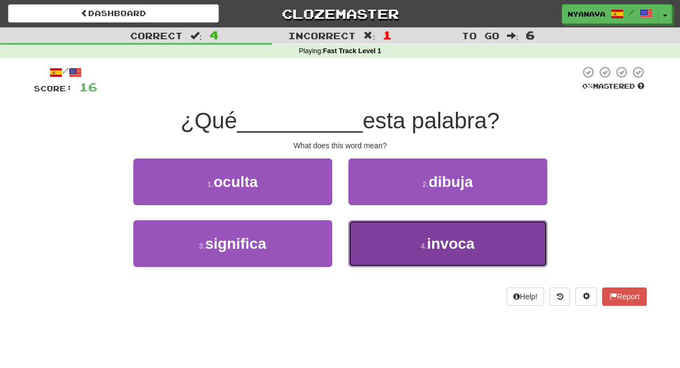
click at [440, 235] on span "invoca" at bounding box center [451, 243] width 48 height 17
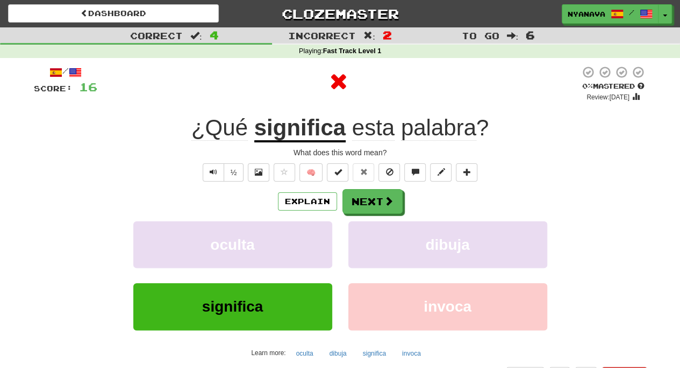
click at [293, 136] on u "significa" at bounding box center [299, 128] width 91 height 27
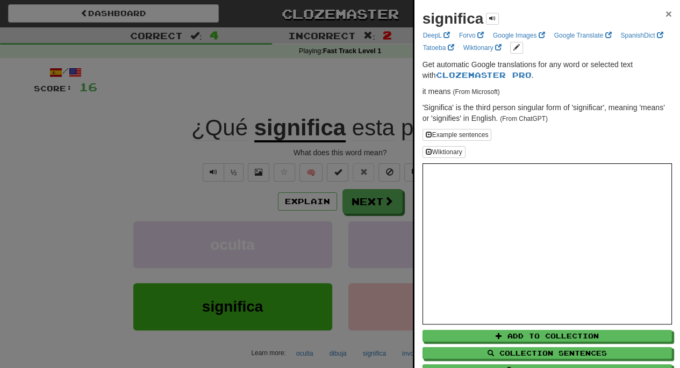
click at [665, 11] on span "×" at bounding box center [668, 14] width 6 height 12
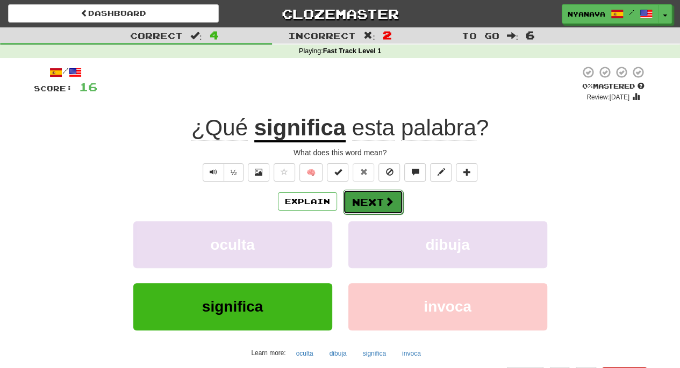
click at [374, 196] on button "Next" at bounding box center [373, 202] width 60 height 25
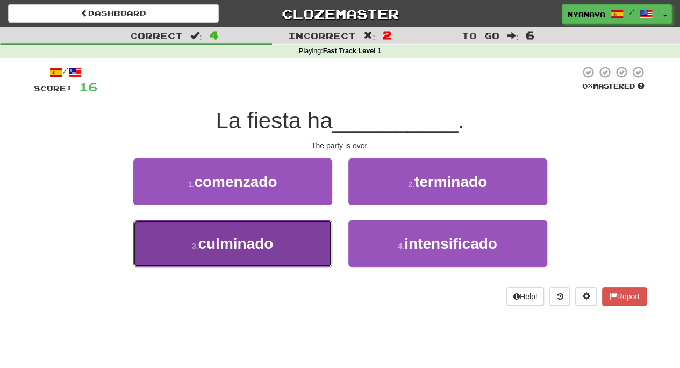
click at [276, 248] on button "3 . culminado" at bounding box center [232, 243] width 199 height 47
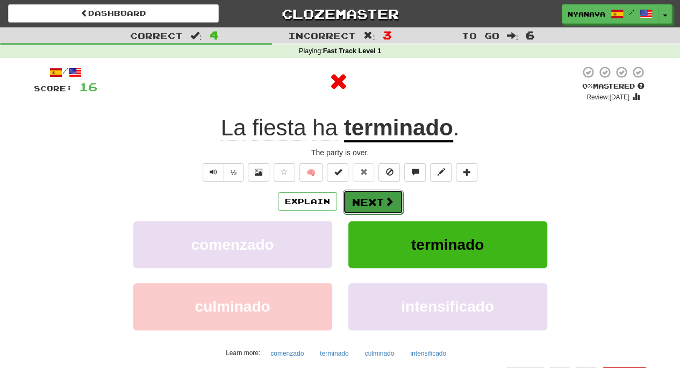
click at [378, 205] on button "Next" at bounding box center [373, 202] width 60 height 25
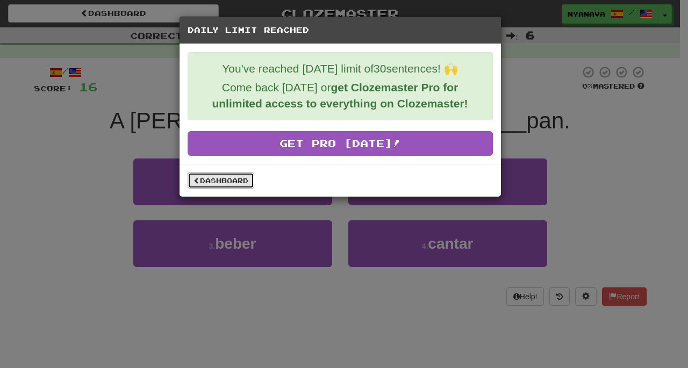
click at [220, 182] on link "Dashboard" at bounding box center [220, 180] width 67 height 16
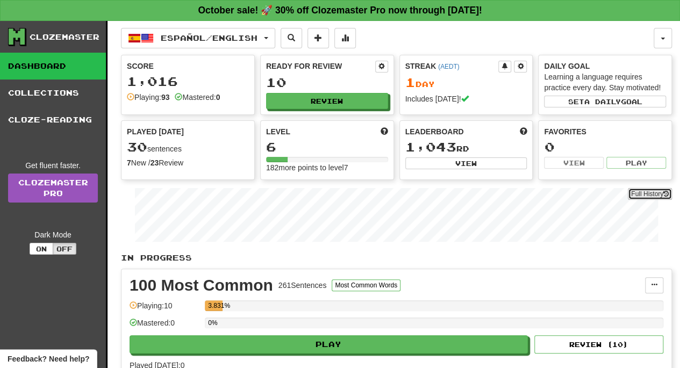
click at [645, 192] on button "Full History" at bounding box center [649, 194] width 44 height 12
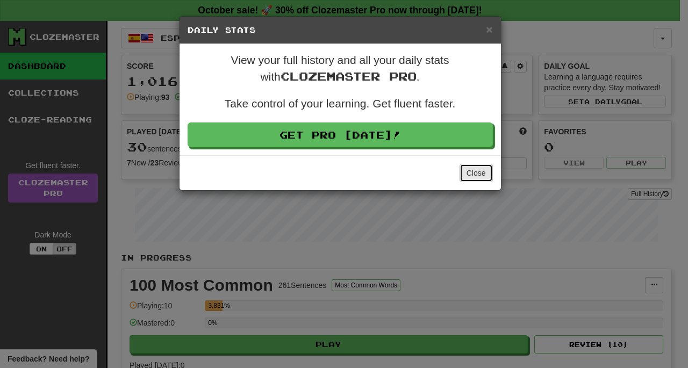
click at [475, 174] on button "Close" at bounding box center [475, 173] width 33 height 18
